Goal: Obtain resource: Obtain resource

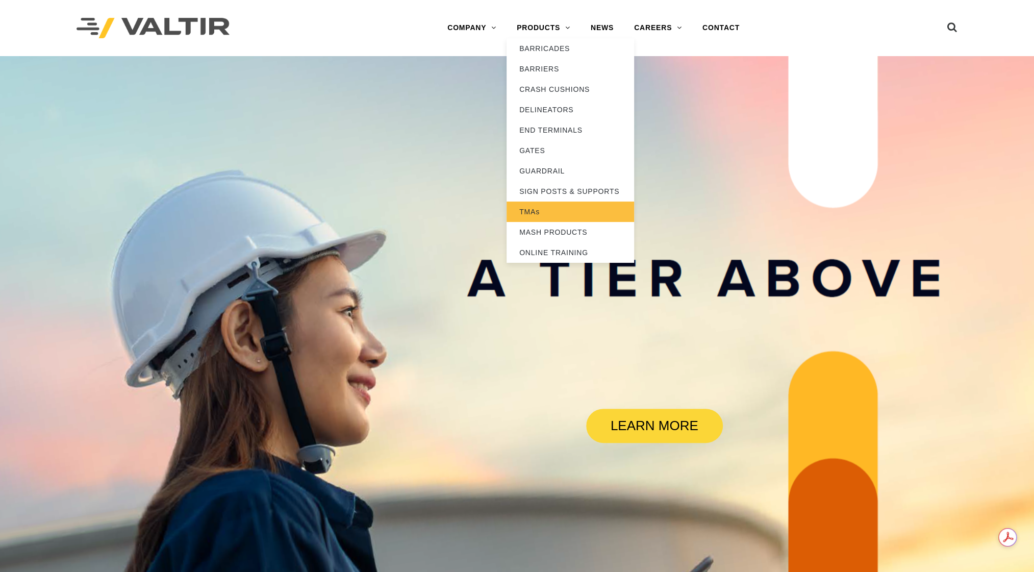
click at [532, 212] on link "TMAs" at bounding box center [571, 212] width 128 height 20
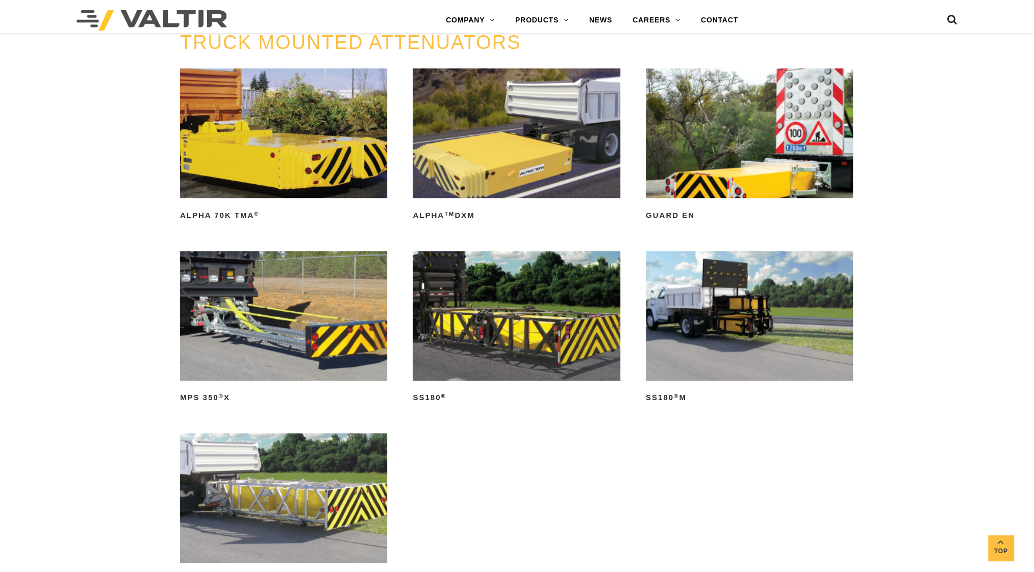
scroll to position [561, 0]
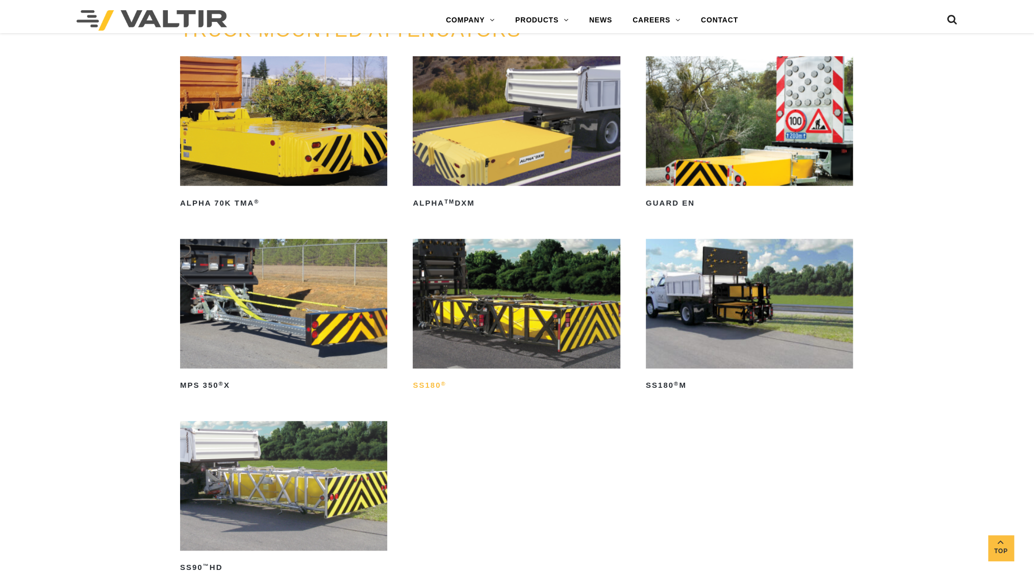
click at [427, 385] on h2 "SS180 ®" at bounding box center [516, 386] width 207 height 16
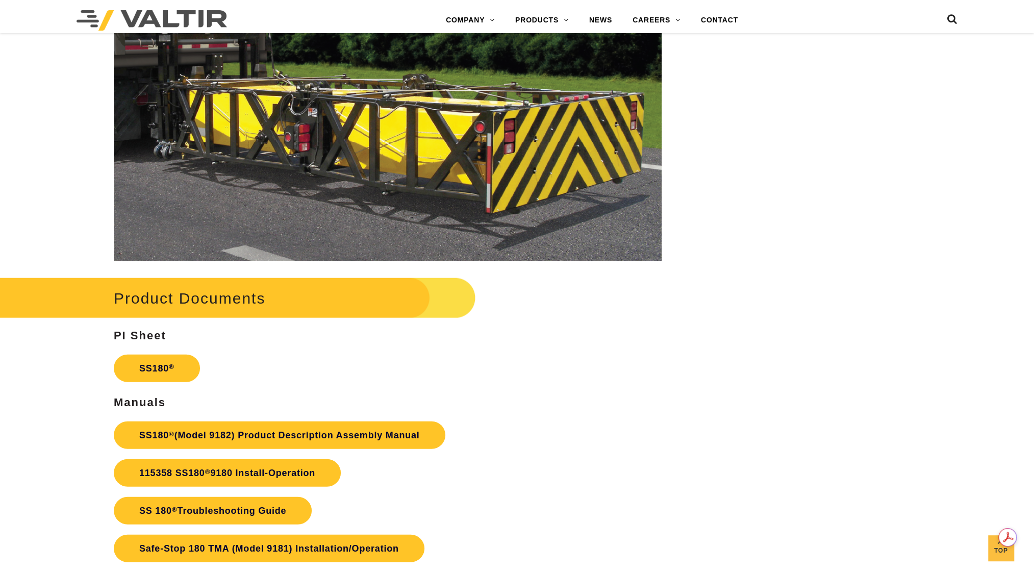
scroll to position [1786, 0]
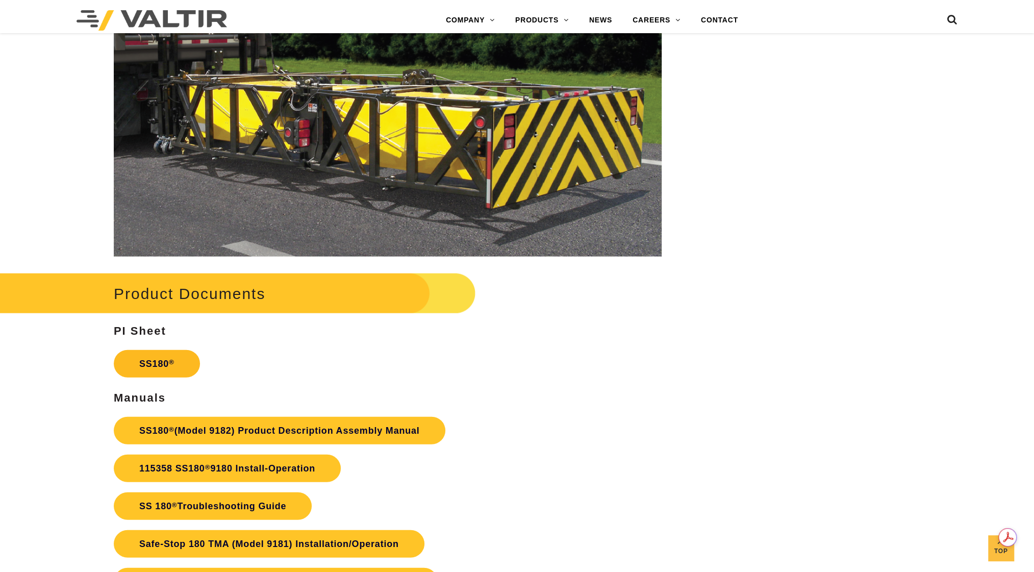
click at [143, 364] on link "SS180 ®" at bounding box center [157, 364] width 86 height 28
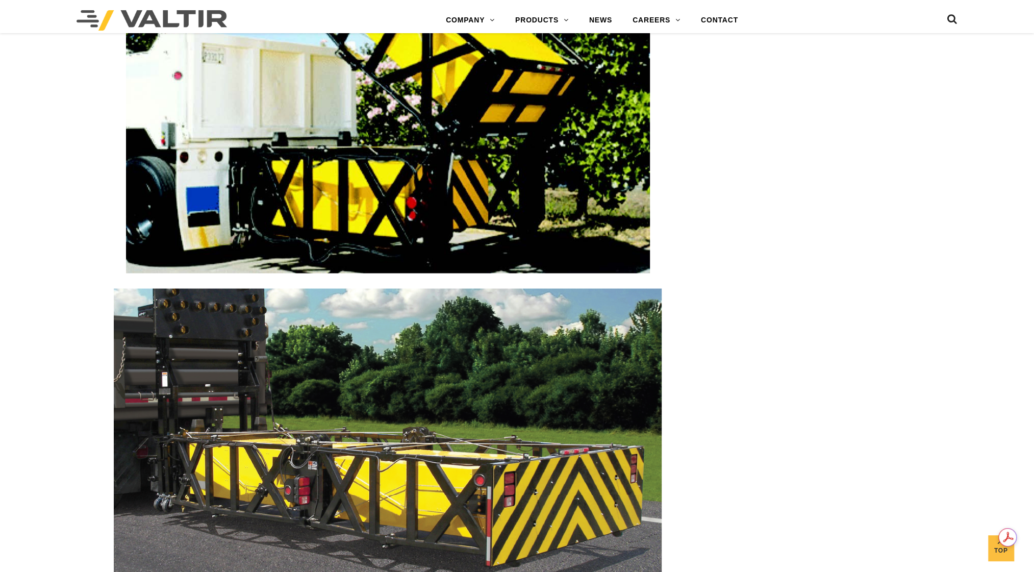
scroll to position [1786, 0]
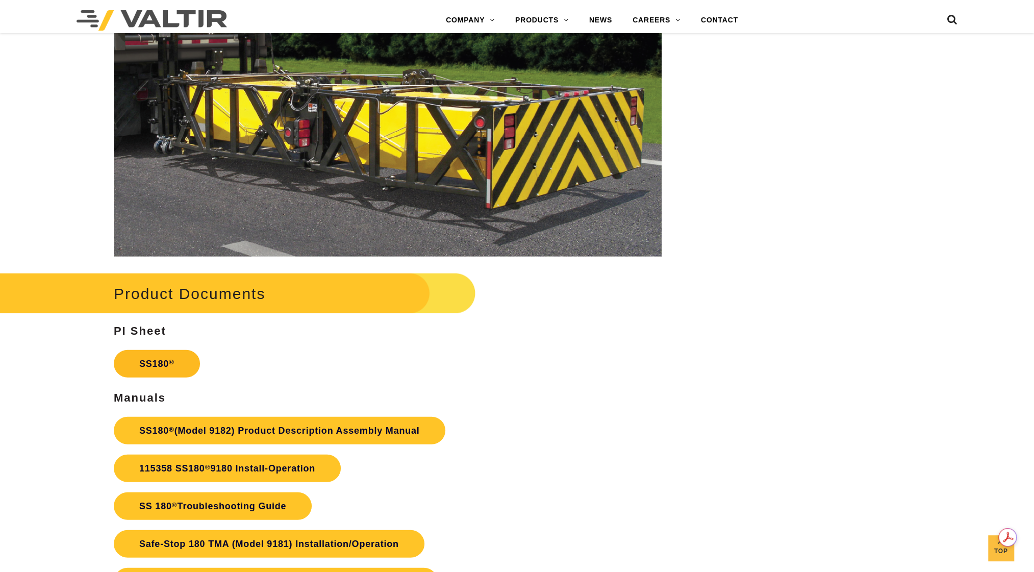
click at [159, 368] on link "SS180 ®" at bounding box center [157, 364] width 86 height 28
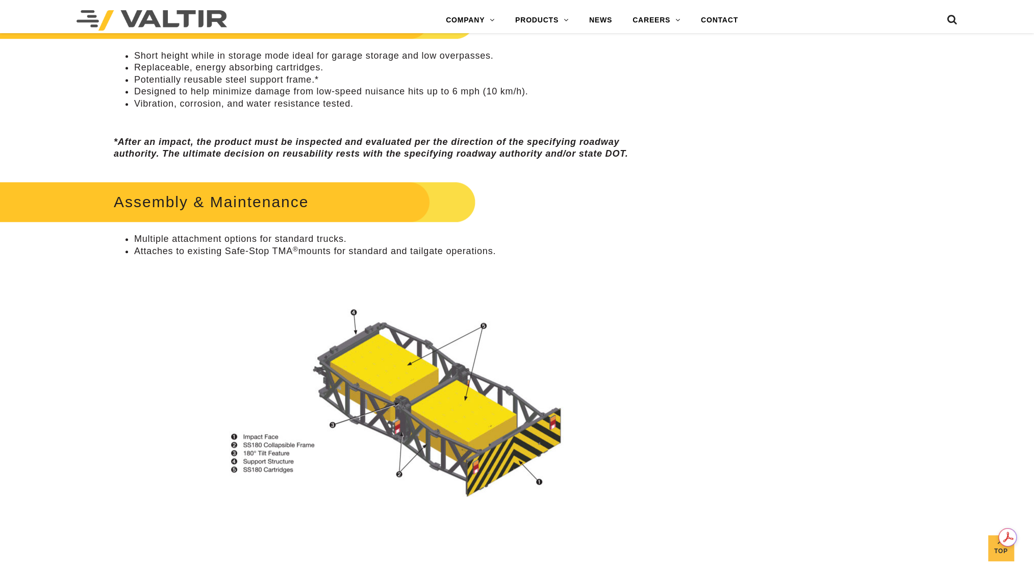
scroll to position [561, 0]
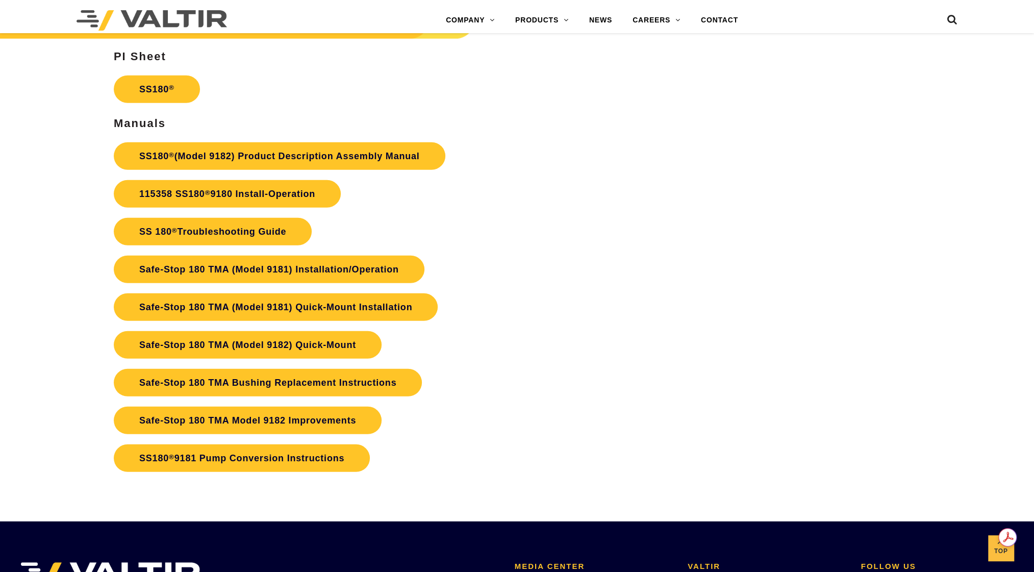
scroll to position [2060, 0]
click at [277, 156] on link "SS180 ® (Model 9182) Product Description Assembly Manual" at bounding box center [280, 156] width 332 height 28
